Goal: Task Accomplishment & Management: Manage account settings

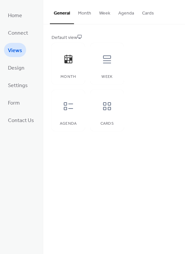
click at [107, 66] on div at bounding box center [107, 60] width 20 height 20
click at [73, 111] on div at bounding box center [68, 106] width 20 height 20
click at [107, 106] on icon at bounding box center [107, 106] width 11 height 11
click at [82, 16] on button "Month" at bounding box center [84, 11] width 21 height 23
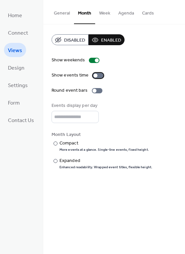
click at [97, 74] on div at bounding box center [98, 75] width 11 height 5
click at [99, 74] on div at bounding box center [101, 76] width 4 height 4
click at [95, 90] on div at bounding box center [97, 90] width 11 height 5
click at [60, 161] on div "Expanded" at bounding box center [104, 160] width 91 height 7
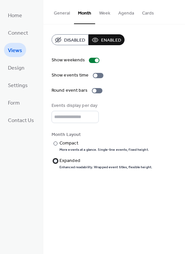
click at [60, 161] on div "Expanded" at bounding box center [104, 160] width 91 height 7
click at [100, 12] on button "Week" at bounding box center [104, 11] width 19 height 23
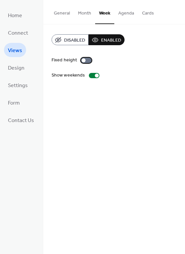
click at [86, 61] on div at bounding box center [86, 60] width 11 height 5
click at [87, 61] on div at bounding box center [89, 60] width 4 height 4
click at [124, 14] on button "Agenda" at bounding box center [126, 11] width 24 height 23
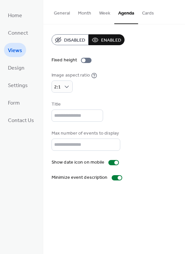
click at [148, 16] on button "Cards" at bounding box center [148, 11] width 20 height 23
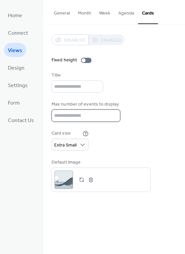
click at [80, 114] on input "*" at bounding box center [85, 116] width 69 height 12
type input "*"
click at [138, 90] on div "Title" at bounding box center [113, 82] width 125 height 21
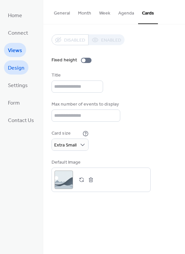
click at [18, 68] on span "Design" at bounding box center [16, 68] width 17 height 10
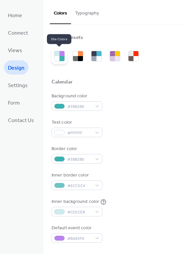
click at [56, 54] on div at bounding box center [56, 53] width 5 height 5
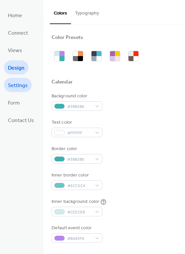
click at [22, 85] on span "Settings" at bounding box center [18, 86] width 20 height 10
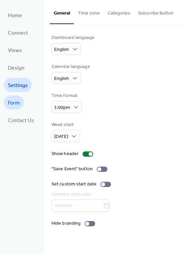
click at [16, 102] on span "Form" at bounding box center [14, 103] width 12 height 10
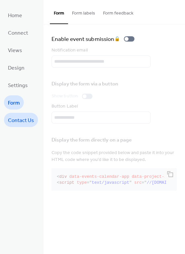
click at [22, 119] on span "Contact Us" at bounding box center [21, 121] width 26 height 10
